Goal: Task Accomplishment & Management: Manage account settings

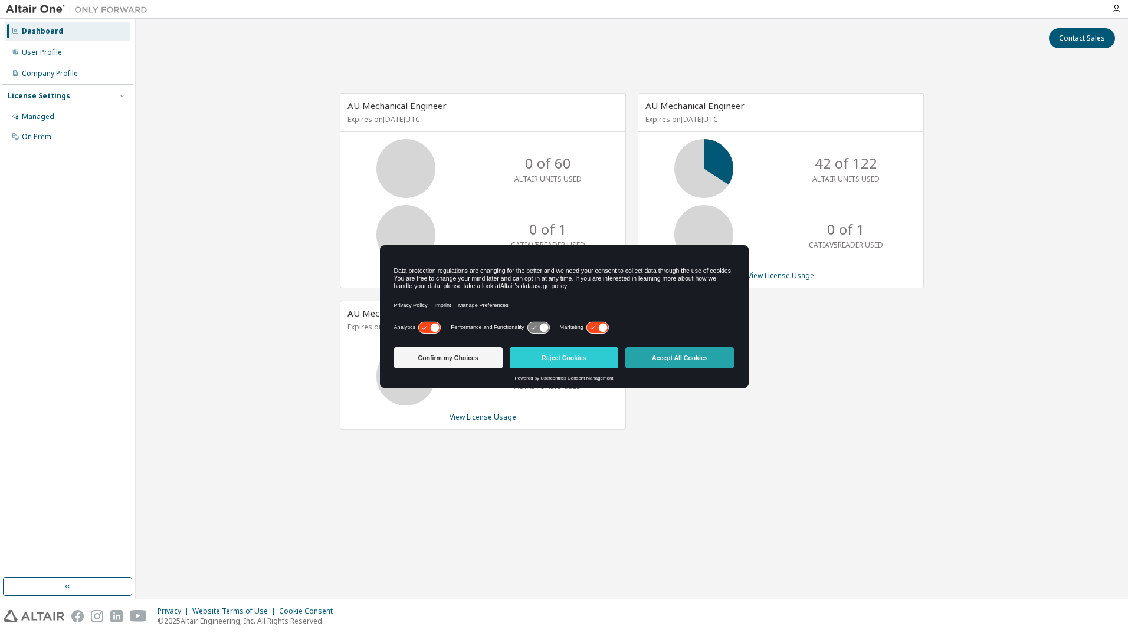
click at [678, 362] on button "Accept All Cookies" at bounding box center [679, 357] width 109 height 21
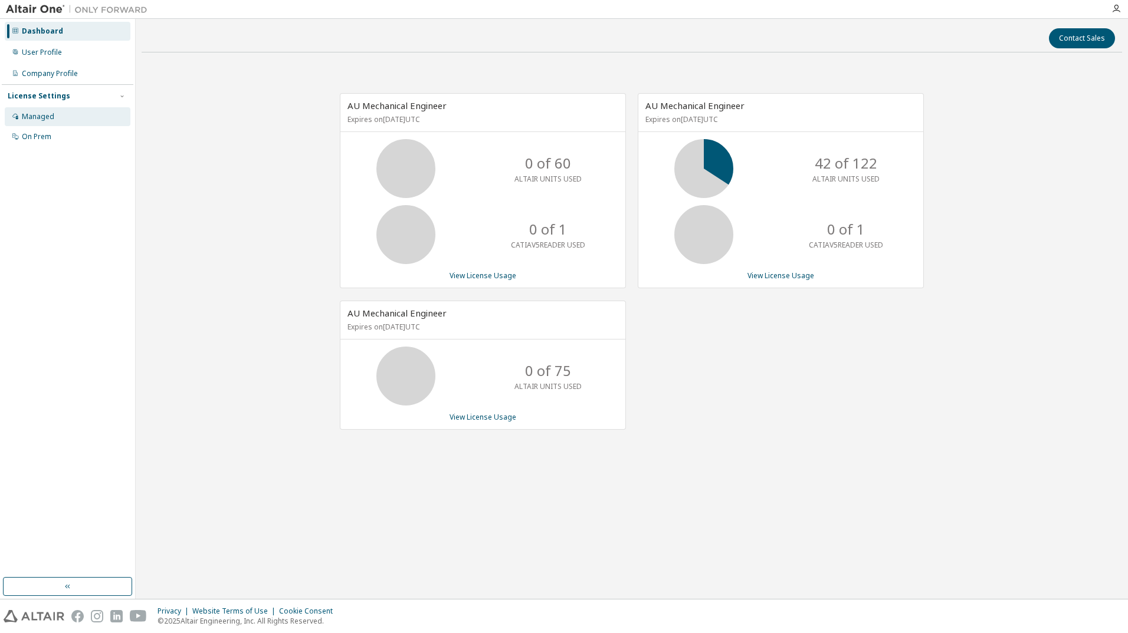
click at [38, 117] on div "Managed" at bounding box center [38, 116] width 32 height 9
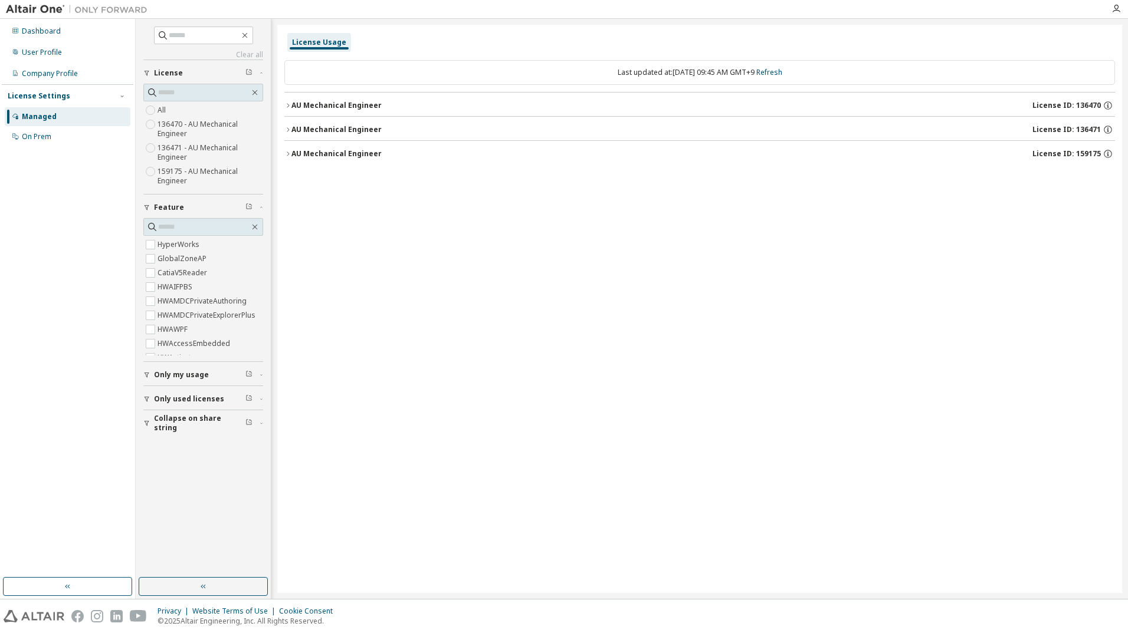
click at [290, 154] on icon "button" at bounding box center [287, 153] width 7 height 7
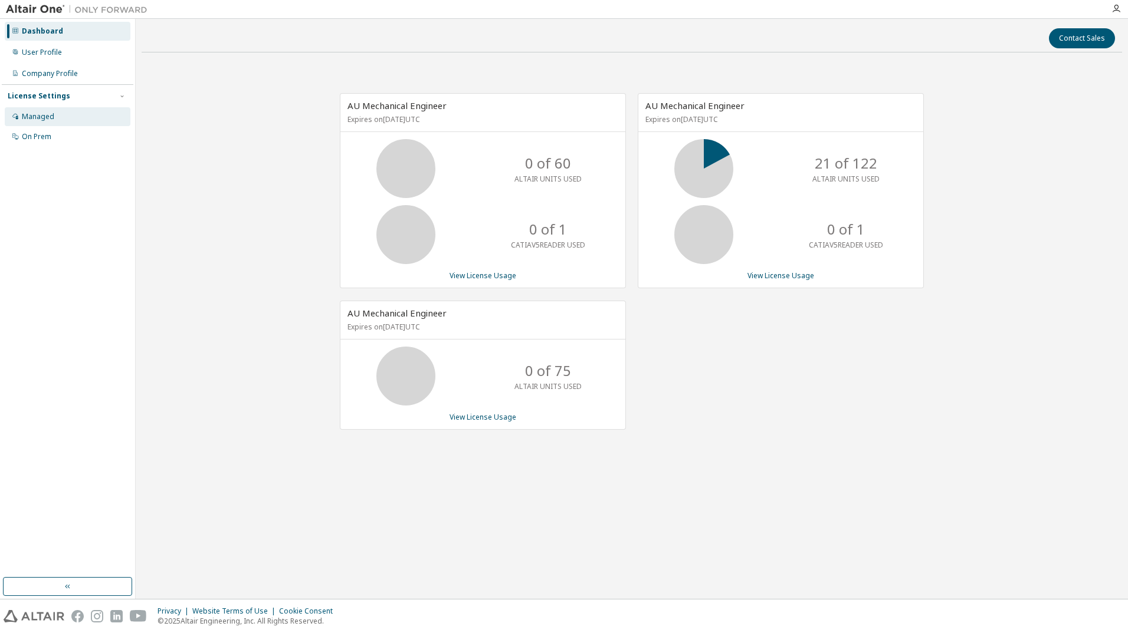
click at [26, 119] on div "Managed" at bounding box center [38, 116] width 32 height 9
